Goal: Transaction & Acquisition: Purchase product/service

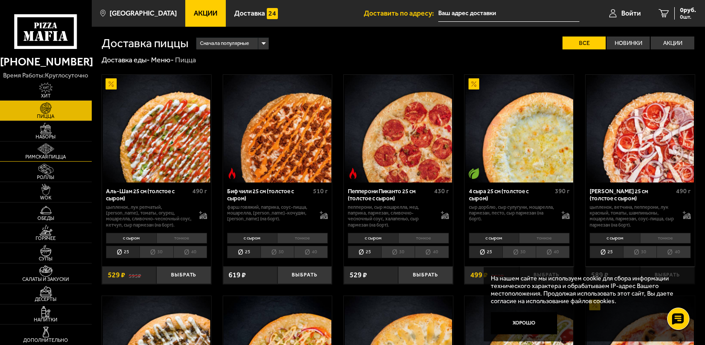
click at [77, 150] on link "Римская пицца" at bounding box center [46, 152] width 92 height 20
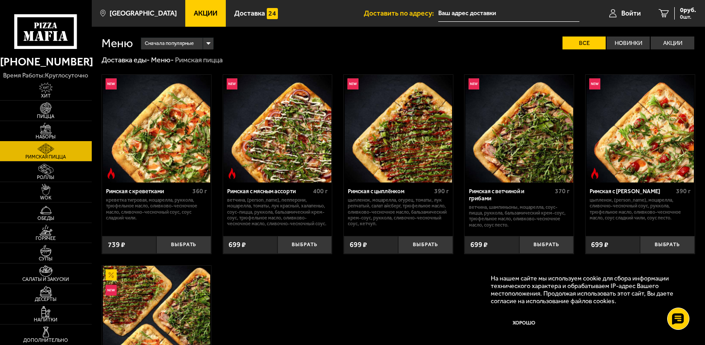
click at [80, 124] on link "Наборы" at bounding box center [46, 131] width 92 height 20
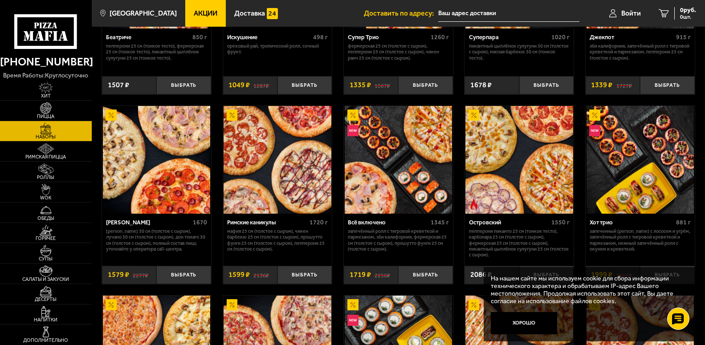
scroll to position [545, 0]
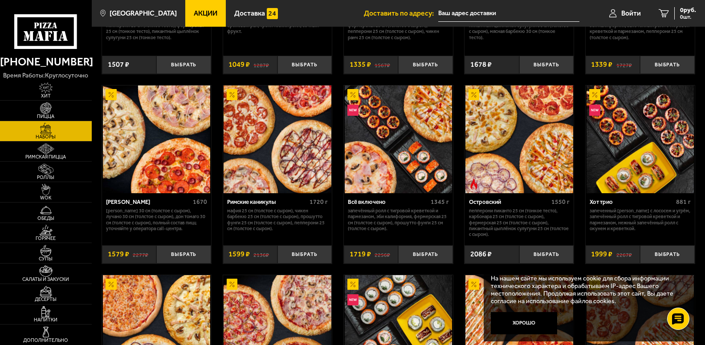
click at [267, 171] on img at bounding box center [278, 140] width 108 height 108
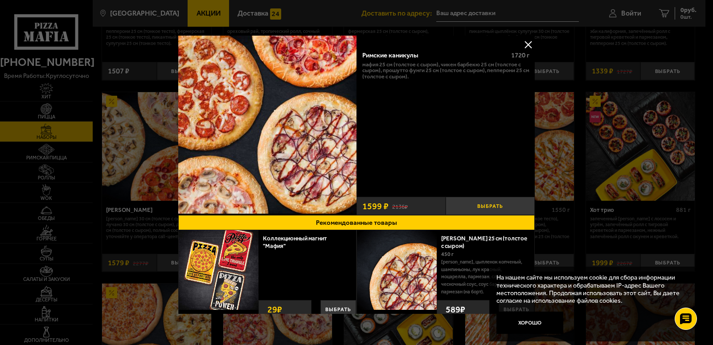
click at [471, 204] on button "Выбрать" at bounding box center [489, 206] width 89 height 18
click at [677, 16] on div at bounding box center [356, 172] width 713 height 345
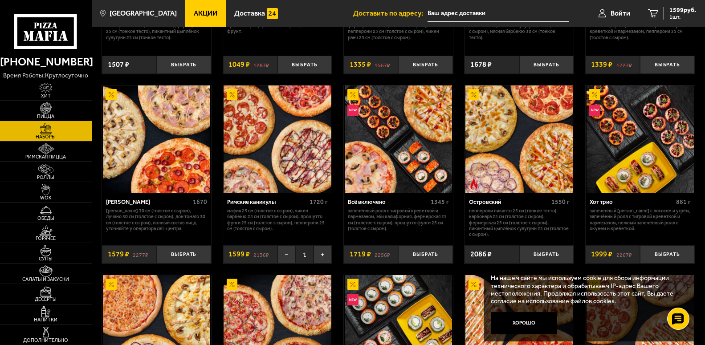
click at [677, 16] on span "1 шт." at bounding box center [682, 16] width 27 height 5
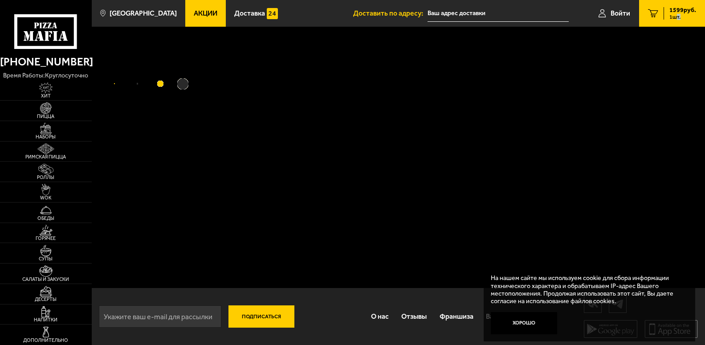
click at [677, 16] on span "1 шт." at bounding box center [682, 16] width 27 height 5
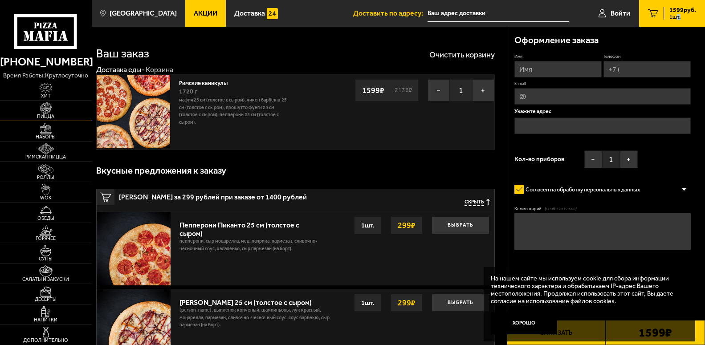
click at [49, 113] on img at bounding box center [46, 107] width 28 height 11
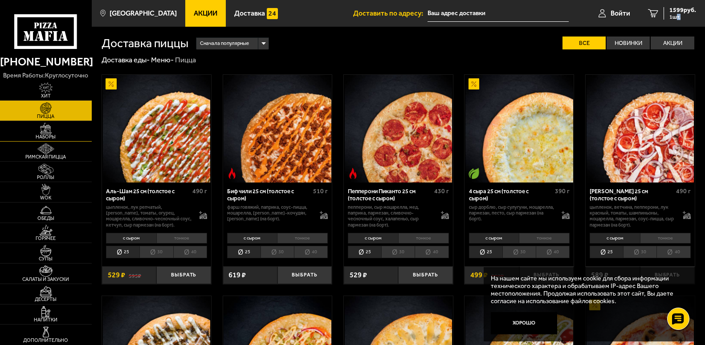
click at [69, 139] on span "Наборы" at bounding box center [46, 137] width 92 height 5
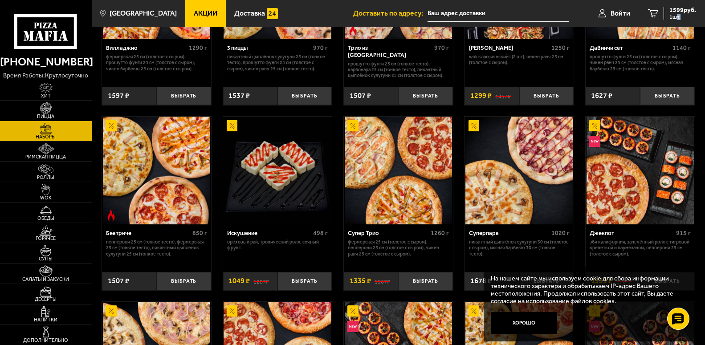
scroll to position [363, 0]
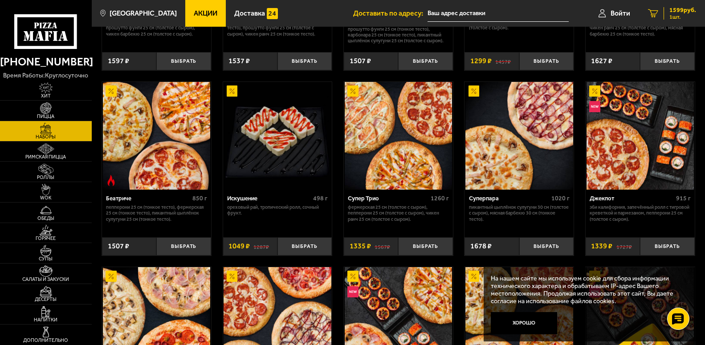
click at [687, 16] on span "1 шт." at bounding box center [682, 16] width 27 height 5
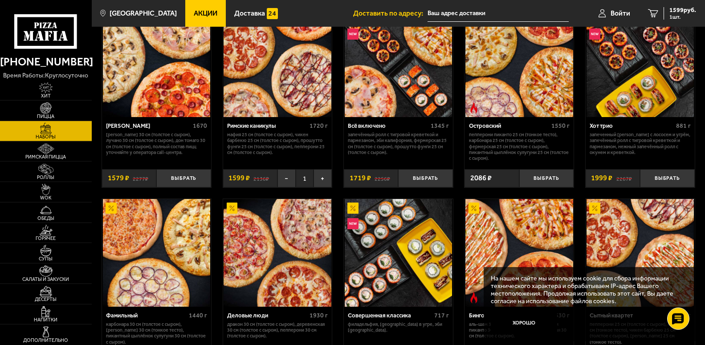
scroll to position [545, 0]
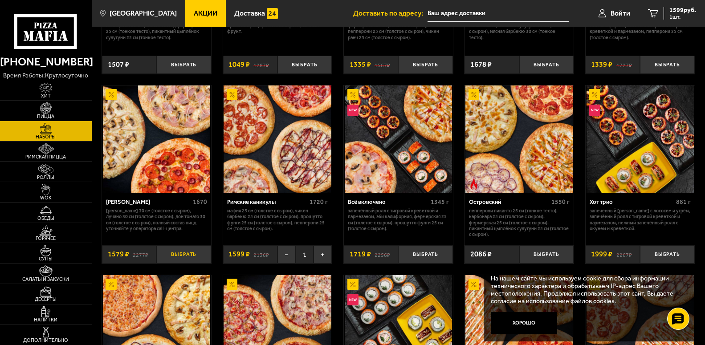
click at [176, 263] on button "Выбрать" at bounding box center [183, 254] width 54 height 18
click at [668, 14] on div "3178 руб. 2 шт." at bounding box center [680, 13] width 33 height 12
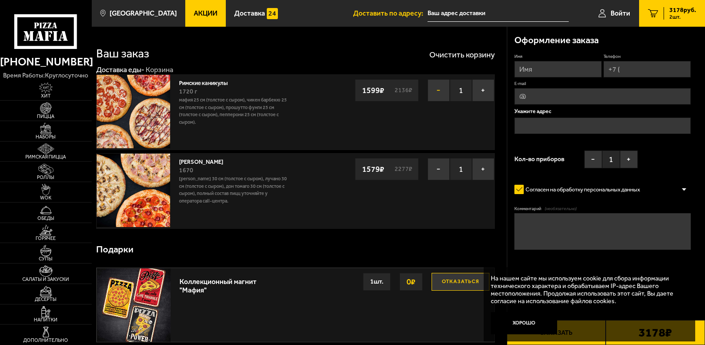
click at [436, 94] on button "−" at bounding box center [439, 90] width 22 height 22
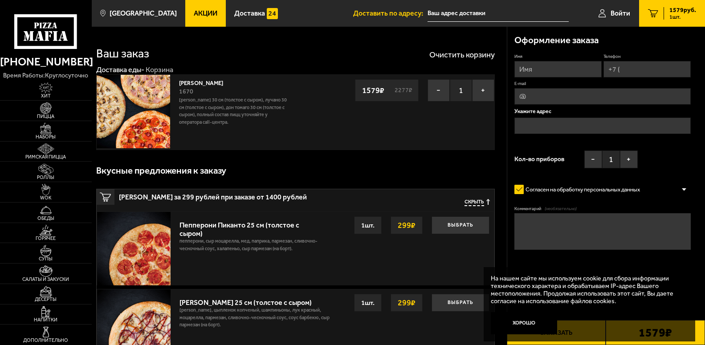
click at [435, 96] on button "−" at bounding box center [439, 90] width 22 height 22
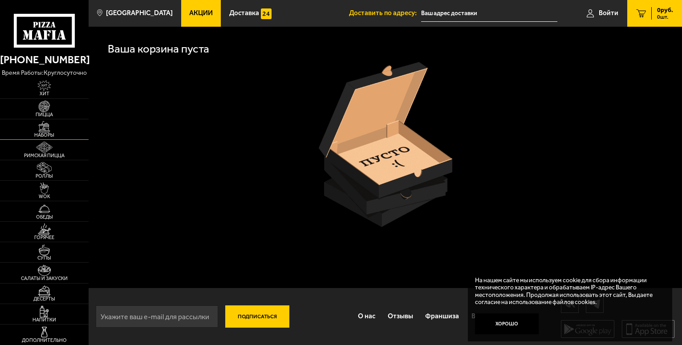
click at [53, 128] on img at bounding box center [44, 127] width 27 height 12
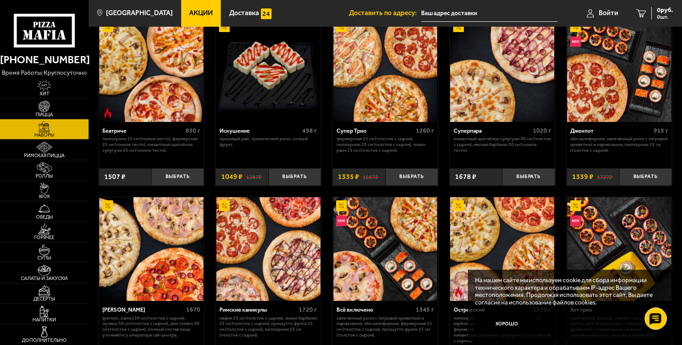
scroll to position [500, 0]
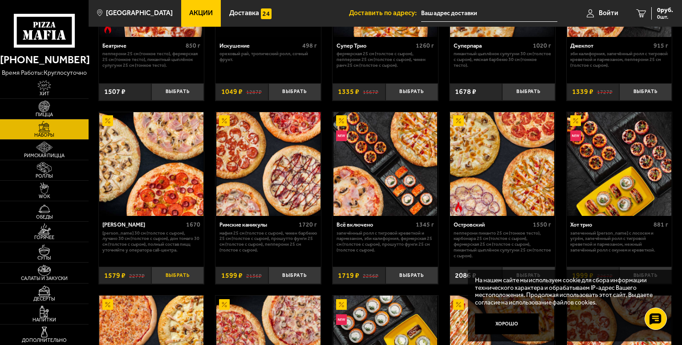
click at [161, 279] on button "Выбрать" at bounding box center [177, 275] width 53 height 17
click at [654, 18] on span "1 шт." at bounding box center [660, 16] width 27 height 5
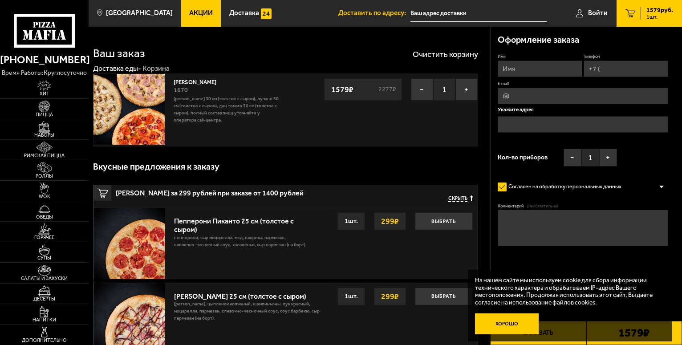
click at [526, 326] on button "Хорошо" at bounding box center [507, 324] width 64 height 21
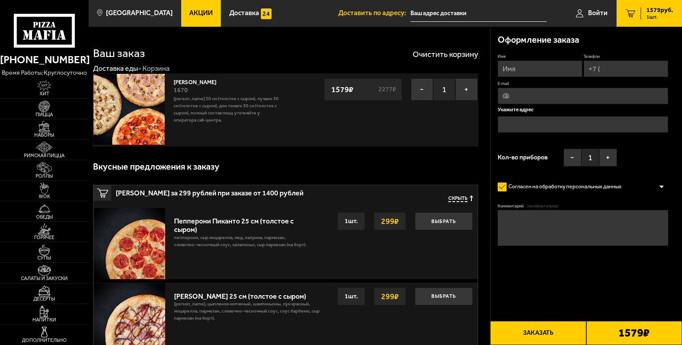
scroll to position [45, 0]
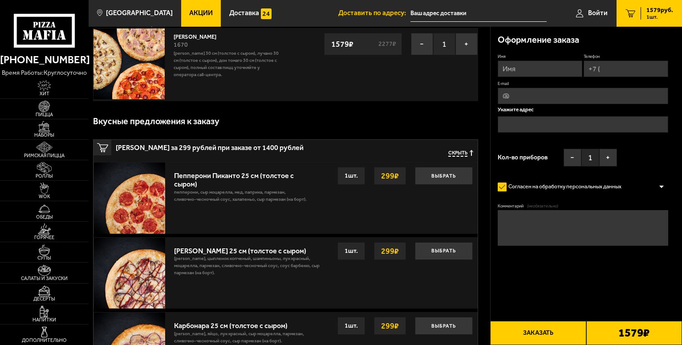
click at [536, 326] on button "Заказать" at bounding box center [538, 333] width 96 height 24
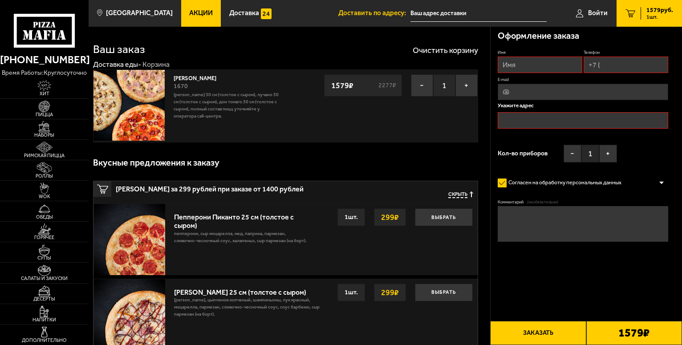
scroll to position [0, 0]
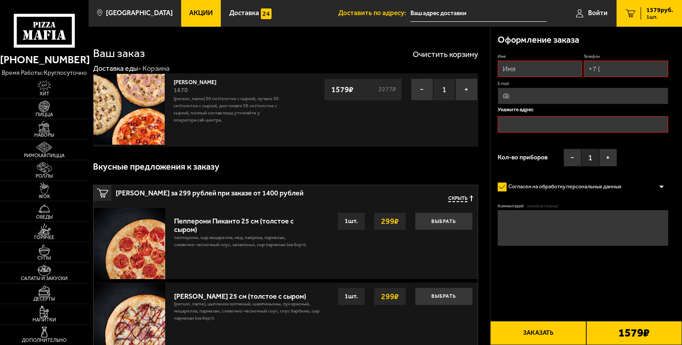
click at [522, 69] on input "Имя" at bounding box center [540, 69] width 85 height 16
type input "[PERSON_NAME]"
click at [610, 69] on input "Телефон" at bounding box center [626, 69] width 85 height 16
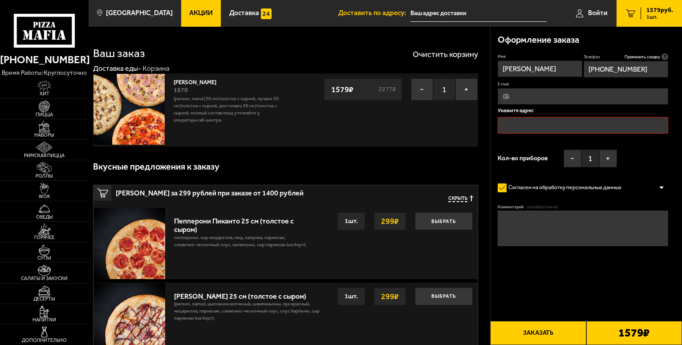
type input "[PHONE_NUMBER]"
click at [538, 92] on input "E-mail" at bounding box center [583, 96] width 171 height 16
type input "[EMAIL_ADDRESS][DOMAIN_NAME]"
click at [523, 124] on input "text" at bounding box center [583, 125] width 171 height 16
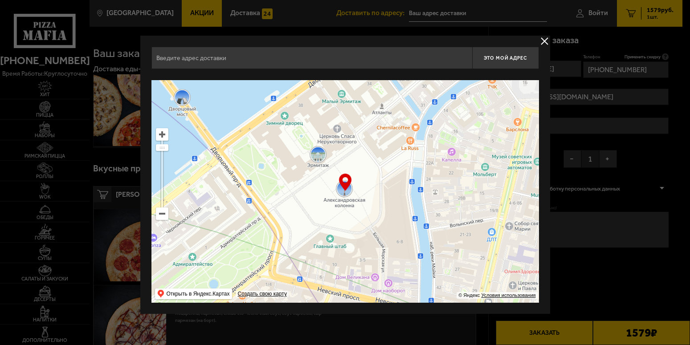
click at [208, 56] on input "text" at bounding box center [311, 58] width 321 height 22
type input "Y"
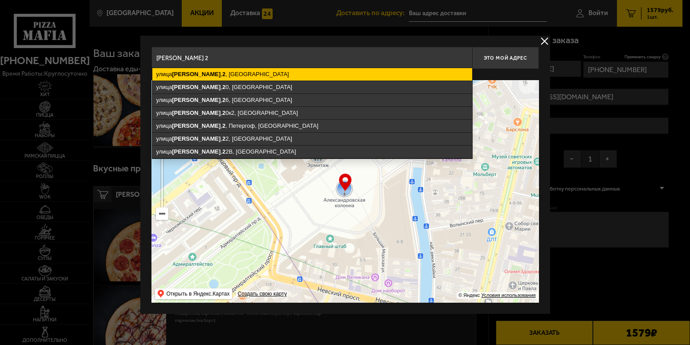
click at [222, 77] on ymaps "2" at bounding box center [223, 74] width 3 height 7
type input "[STREET_ADDRESS]"
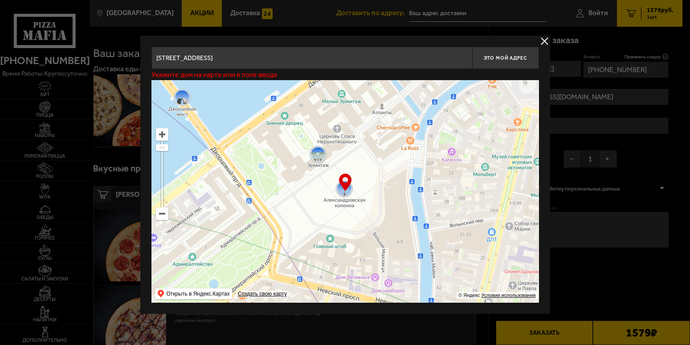
type input "[STREET_ADDRESS]"
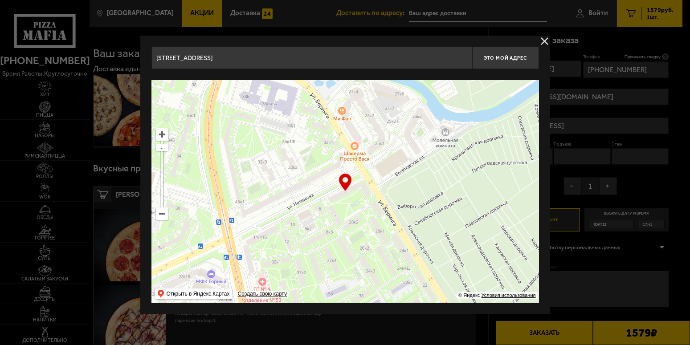
click at [268, 61] on input "[STREET_ADDRESS]" at bounding box center [311, 58] width 321 height 22
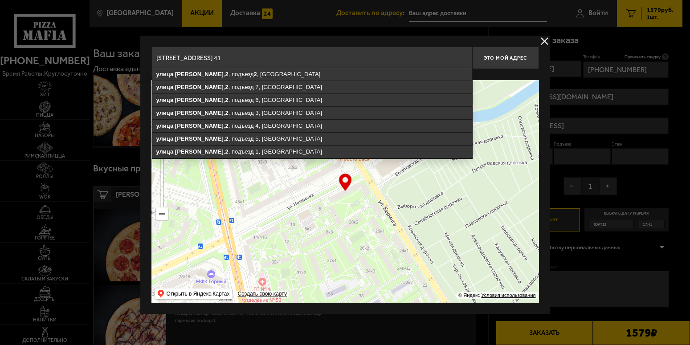
click at [382, 58] on input "[STREET_ADDRESS] 41" at bounding box center [311, 58] width 321 height 22
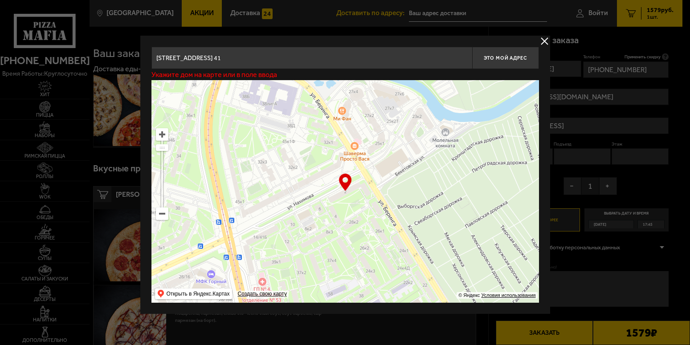
click at [345, 186] on div "… © Яндекс Условия использования Открыть в Яндекс.Картах Создать свою карту" at bounding box center [344, 191] width 387 height 223
click at [345, 181] on div "… © Яндекс Условия использования Открыть в Яндекс.Картах Создать свою карту" at bounding box center [344, 191] width 387 height 223
click at [282, 61] on input "[STREET_ADDRESS] 41" at bounding box center [311, 58] width 321 height 22
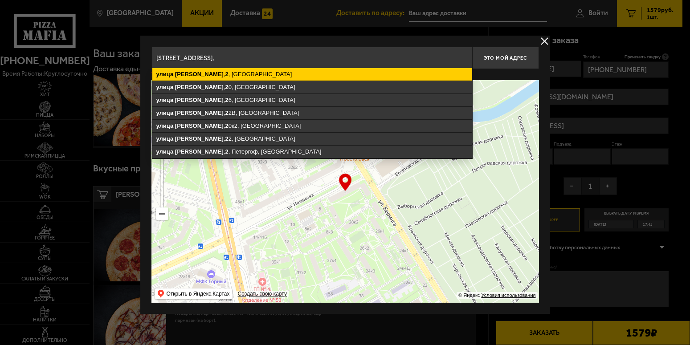
click at [244, 73] on ymaps "[STREET_ADDRESS]" at bounding box center [312, 74] width 320 height 12
type input "[STREET_ADDRESS]"
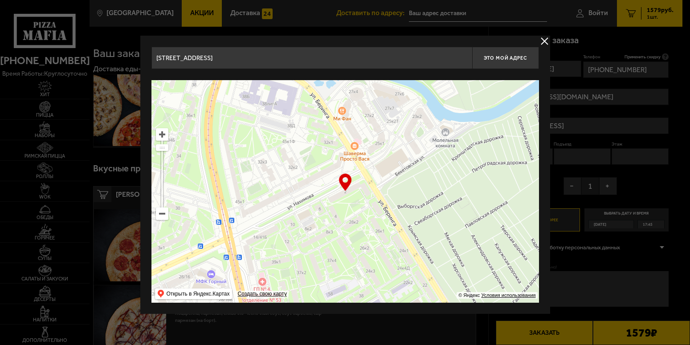
click at [348, 183] on div "… © Яндекс Условия использования Открыть в Яндекс.Картах Создать свою карту" at bounding box center [344, 191] width 387 height 223
click at [515, 56] on span "Это мой адрес" at bounding box center [505, 58] width 43 height 6
type input "[STREET_ADDRESS]"
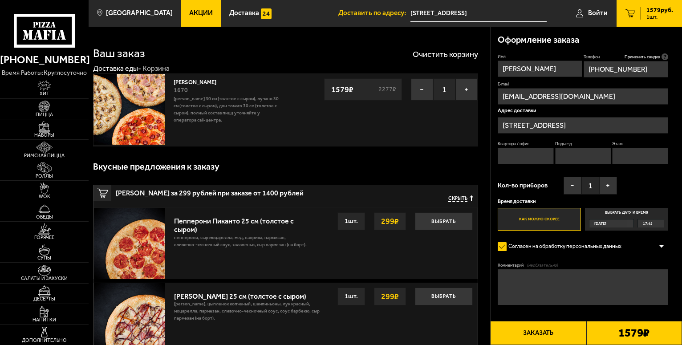
click at [528, 160] on input "Квартира / офис" at bounding box center [526, 156] width 56 height 16
type input "41"
click at [592, 155] on input "Подъезд" at bounding box center [583, 156] width 56 height 16
type input "3"
click at [654, 159] on input "Этаж" at bounding box center [640, 156] width 56 height 16
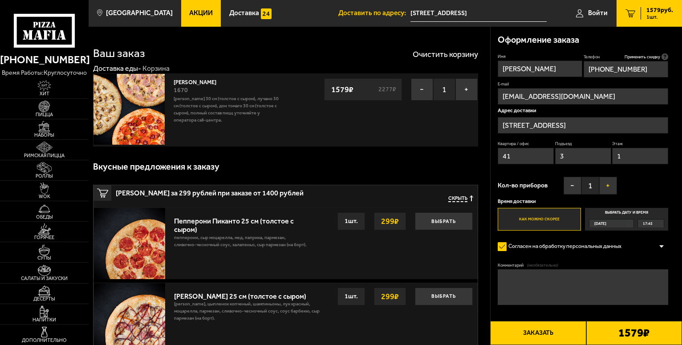
type input "1"
click at [609, 183] on button "+" at bounding box center [609, 186] width 18 height 18
click at [571, 191] on button "−" at bounding box center [573, 186] width 18 height 18
click at [552, 286] on textarea "Комментарий (необязательно)" at bounding box center [583, 287] width 171 height 36
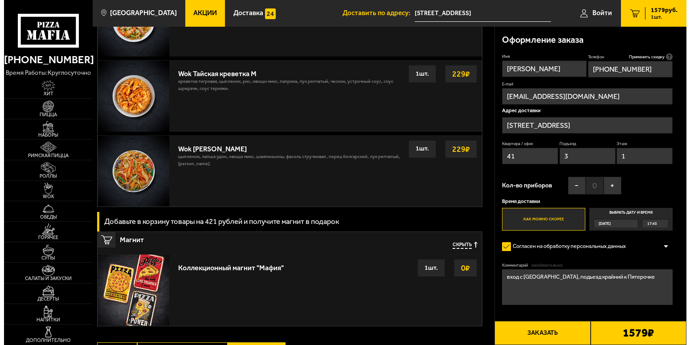
scroll to position [863, 0]
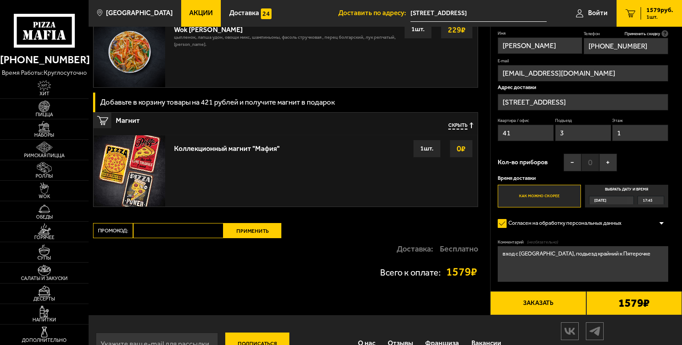
type textarea "вход с [GEOGRAPHIC_DATA], подьезд крайний к Пятерочке"
click at [542, 315] on button "Заказать" at bounding box center [538, 303] width 96 height 24
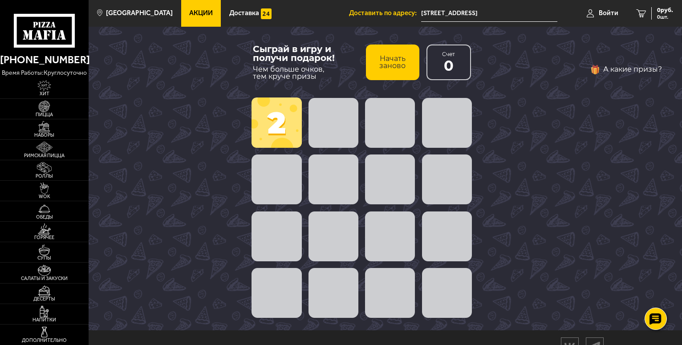
click at [394, 58] on button "Начать заново" at bounding box center [392, 63] width 53 height 36
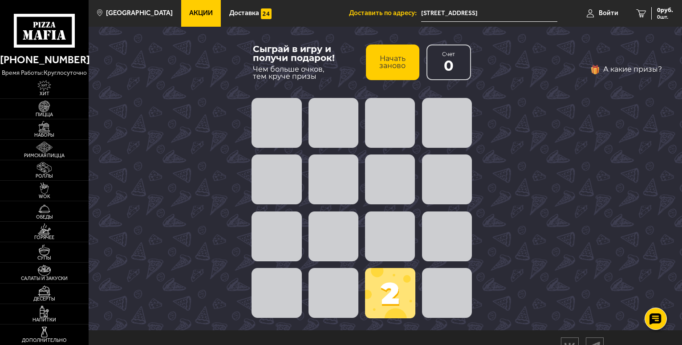
click at [442, 185] on span at bounding box center [447, 180] width 50 height 50
click at [332, 177] on span at bounding box center [334, 180] width 50 height 50
click at [342, 237] on span at bounding box center [334, 237] width 50 height 50
click at [384, 290] on span at bounding box center [390, 293] width 50 height 50
click at [438, 295] on span at bounding box center [447, 293] width 50 height 50
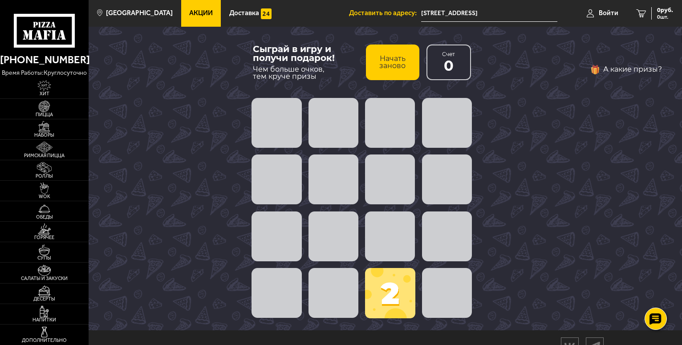
click at [281, 116] on span at bounding box center [277, 123] width 50 height 50
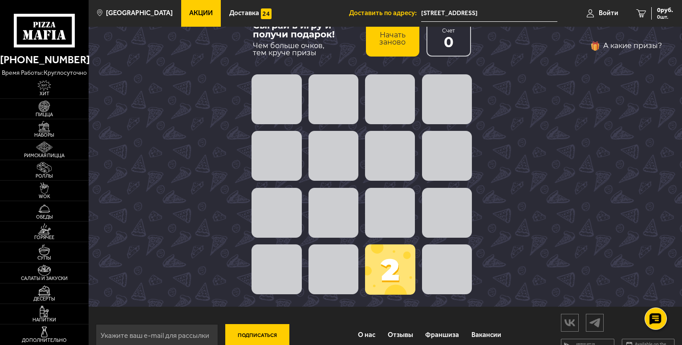
scroll to position [43, 0]
